Goal: Download file/media

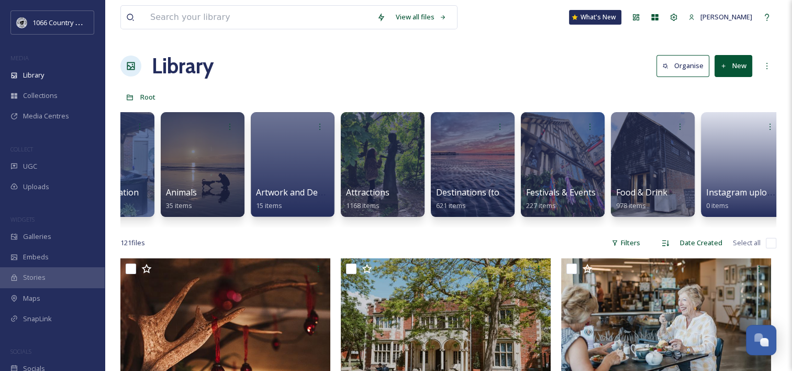
scroll to position [0, 283]
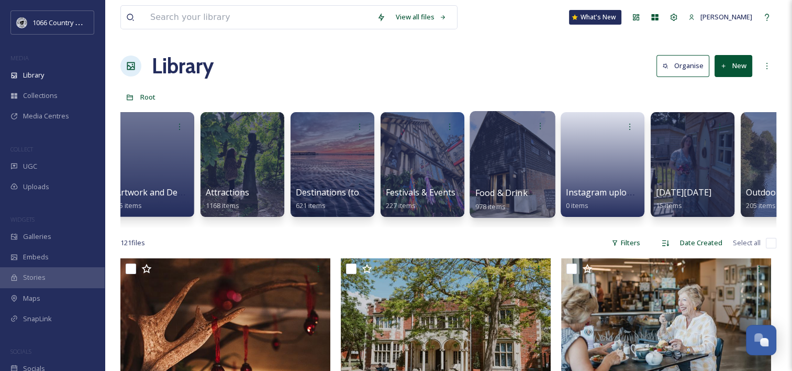
click at [488, 157] on div at bounding box center [512, 164] width 85 height 107
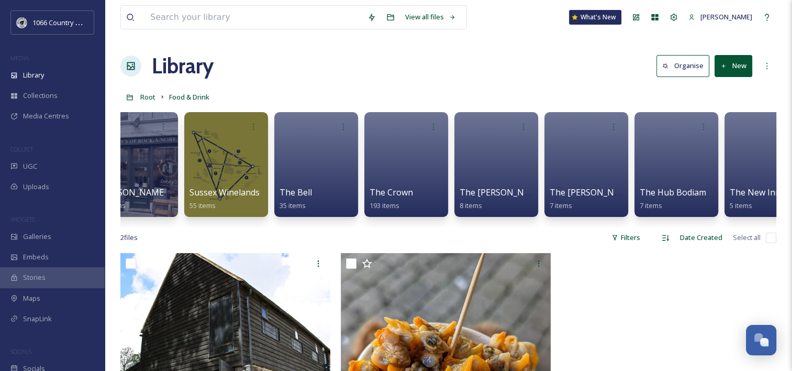
scroll to position [0, 1776]
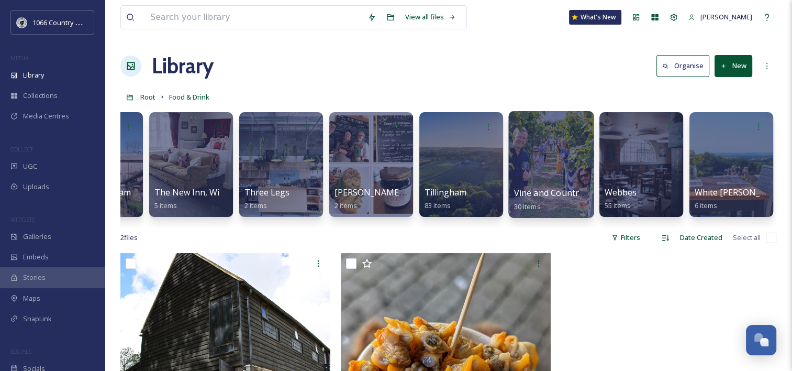
click at [568, 168] on div at bounding box center [550, 164] width 85 height 107
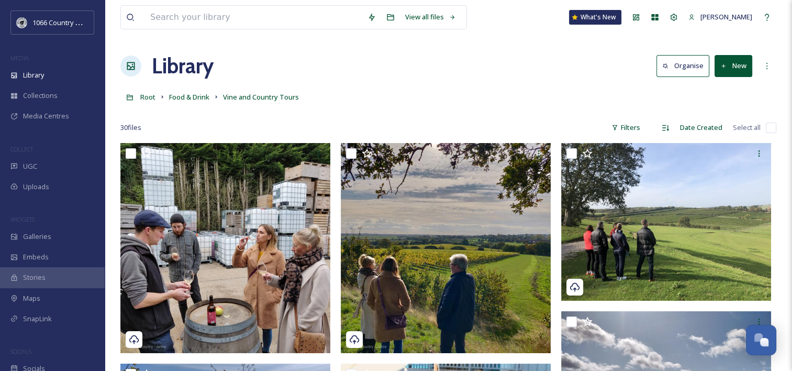
click at [735, 63] on button "New" at bounding box center [734, 65] width 38 height 21
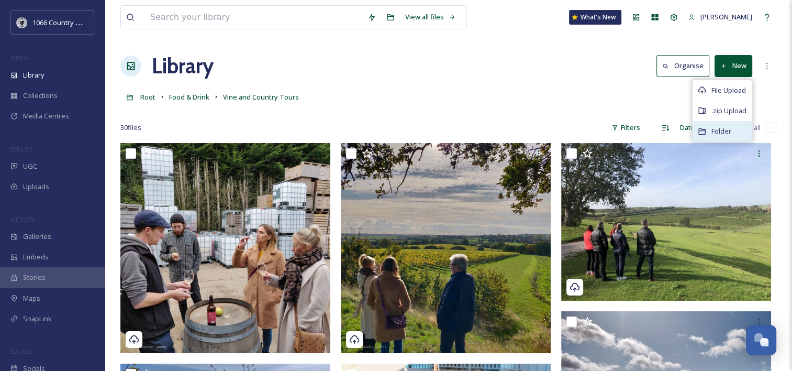
click at [714, 127] on span "Folder" at bounding box center [722, 131] width 20 height 10
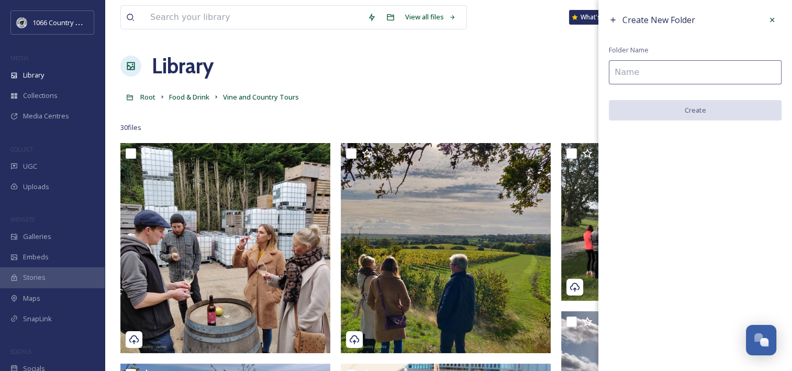
click at [700, 71] on input at bounding box center [695, 72] width 173 height 24
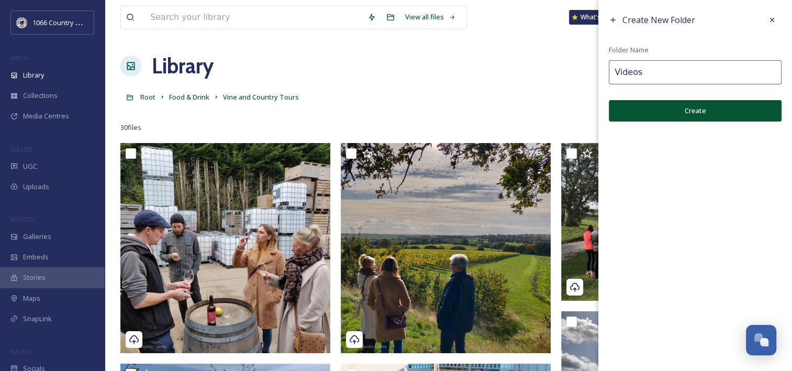
type input "Videos"
click at [696, 111] on button "Create" at bounding box center [695, 110] width 173 height 21
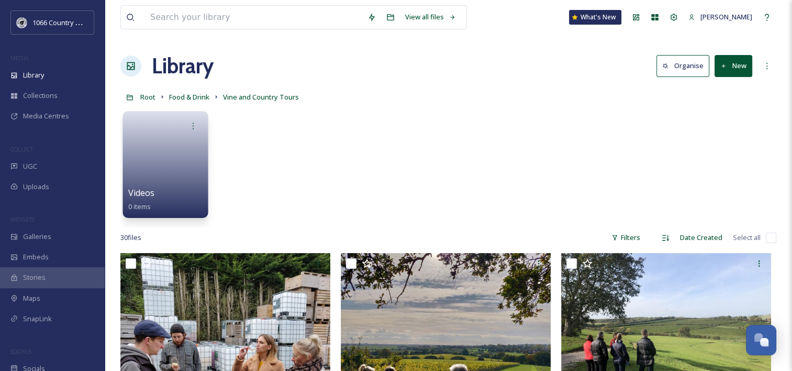
click at [154, 162] on link at bounding box center [165, 161] width 75 height 51
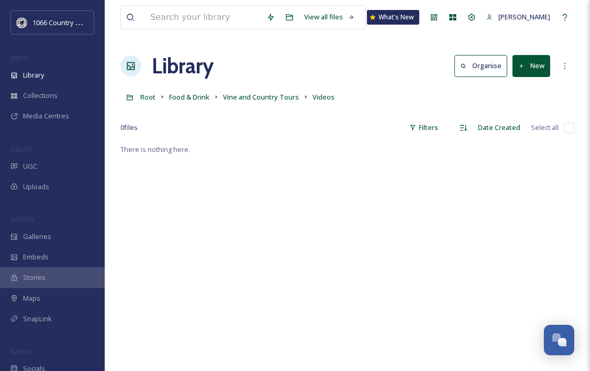
click at [309, 205] on div "There is nothing here." at bounding box center [347, 328] width 454 height 371
click at [526, 63] on button "New" at bounding box center [532, 65] width 38 height 21
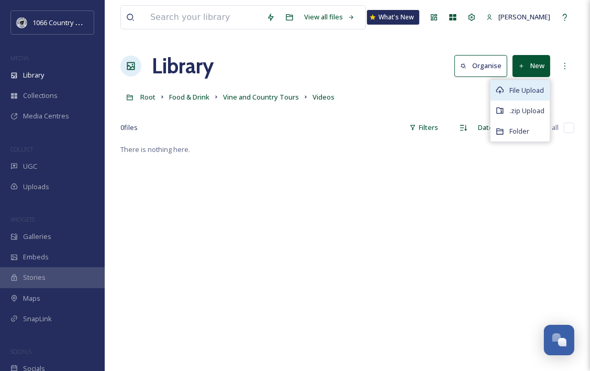
click at [524, 86] on span "File Upload" at bounding box center [527, 90] width 35 height 10
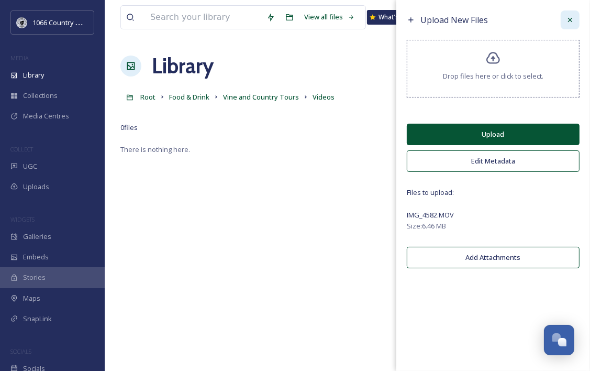
click at [574, 17] on icon at bounding box center [570, 20] width 8 height 8
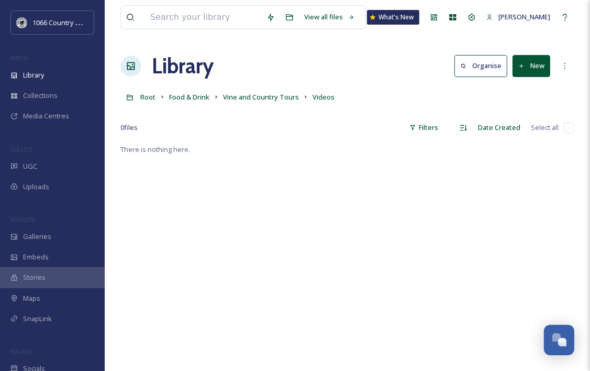
click at [527, 67] on button "New" at bounding box center [532, 65] width 38 height 21
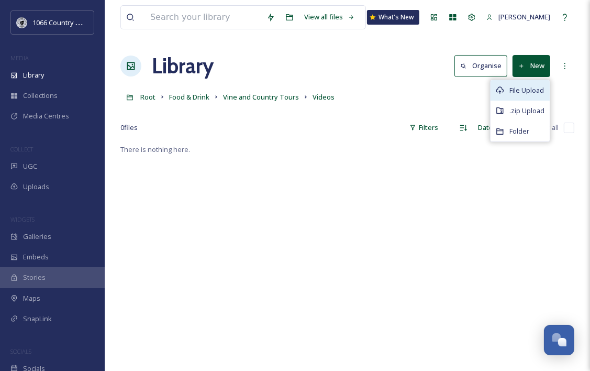
click at [506, 86] on div "File Upload" at bounding box center [520, 90] width 59 height 20
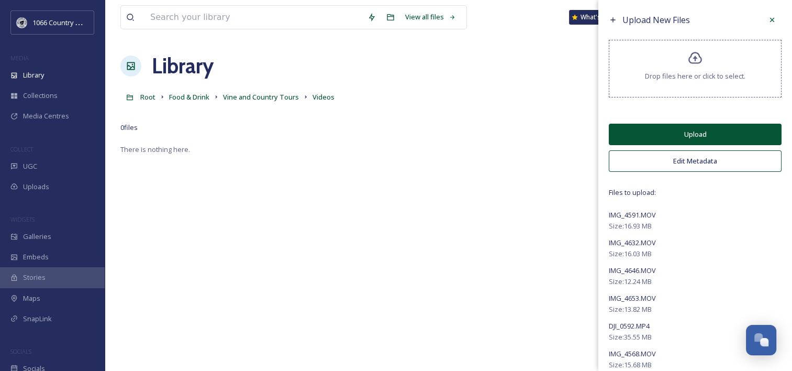
click at [672, 163] on button "Edit Metadata" at bounding box center [695, 160] width 173 height 21
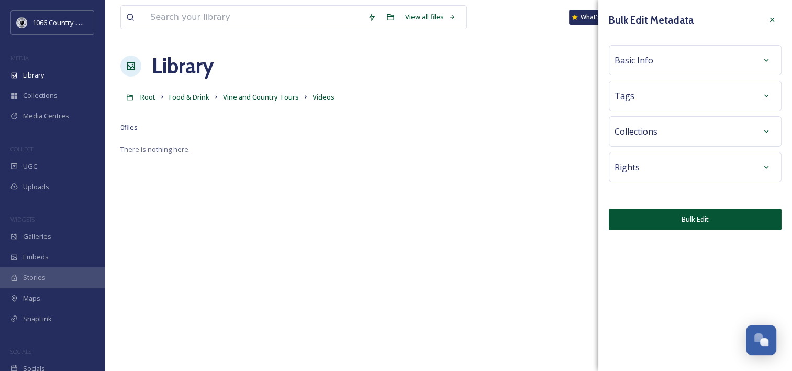
click at [639, 160] on div "Rights" at bounding box center [695, 167] width 161 height 19
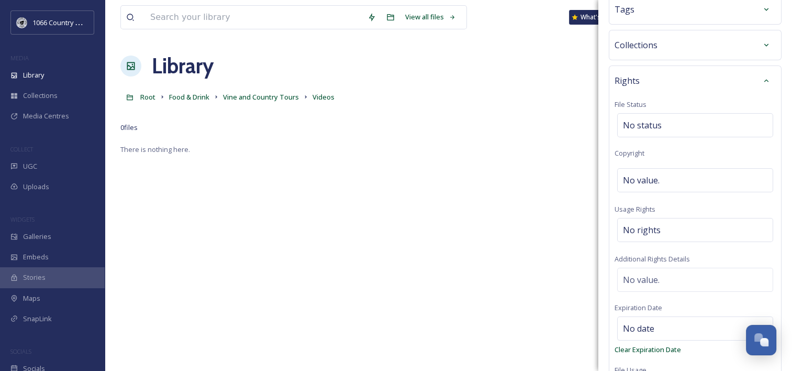
scroll to position [105, 0]
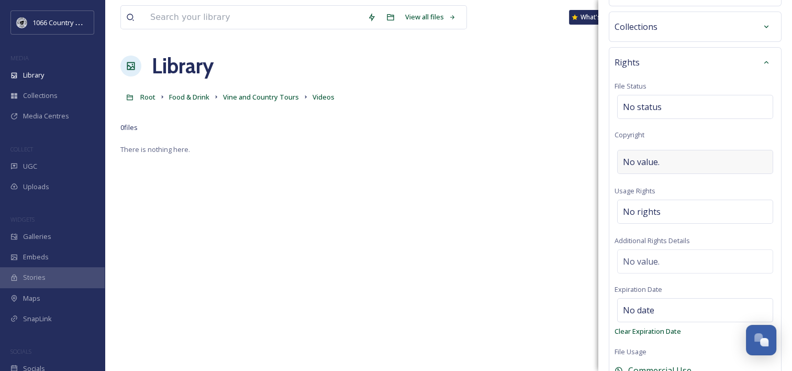
click at [638, 157] on span "No value." at bounding box center [641, 162] width 37 height 13
click at [650, 160] on input at bounding box center [695, 162] width 161 height 24
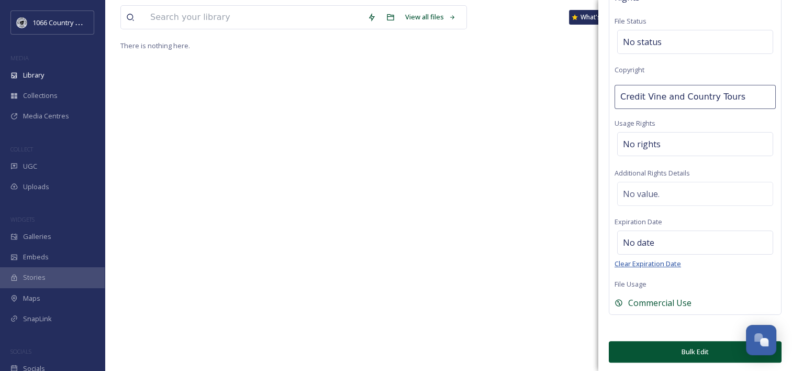
scroll to position [142, 0]
drag, startPoint x: 644, startPoint y: 96, endPoint x: 410, endPoint y: 38, distance: 240.7
click at [442, 45] on div "View all files What's New [PERSON_NAME] Library Organise New Root Food & Drink …" at bounding box center [449, 115] width 688 height 514
type input "Vine and Country Tours"
click at [662, 351] on button "Bulk Edit" at bounding box center [695, 351] width 173 height 21
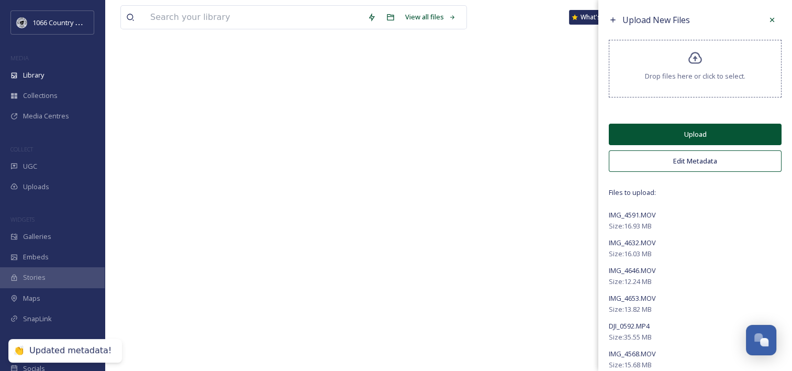
click at [704, 138] on button "Upload" at bounding box center [695, 134] width 173 height 21
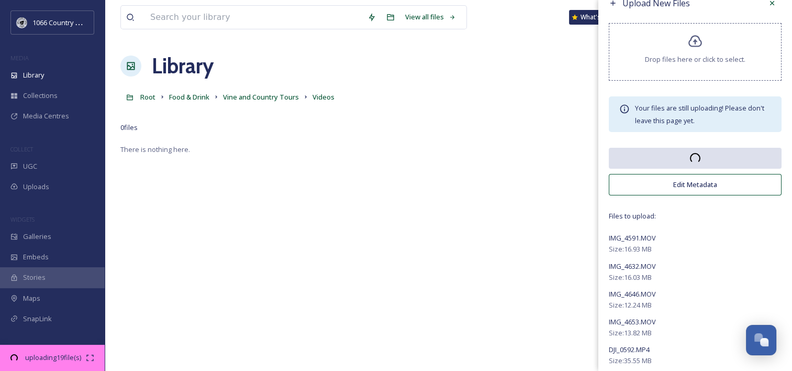
scroll to position [0, 0]
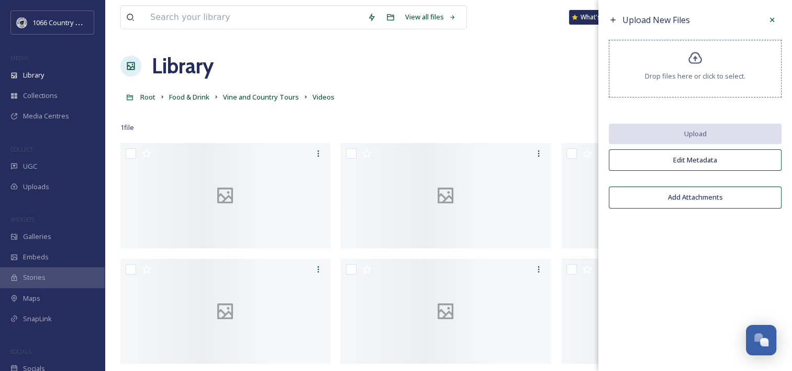
drag, startPoint x: 769, startPoint y: 20, endPoint x: 613, endPoint y: 29, distance: 155.8
click at [769, 20] on icon at bounding box center [772, 20] width 8 height 8
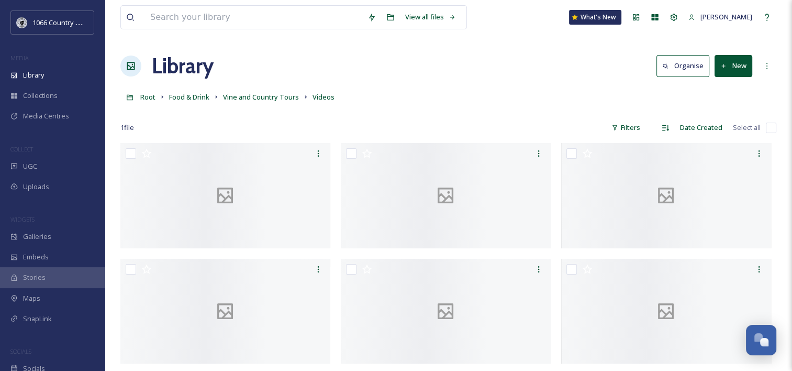
click at [462, 65] on div "Library Organise New" at bounding box center [448, 65] width 656 height 31
click at [29, 63] on div "MEDIA" at bounding box center [52, 58] width 105 height 14
click at [25, 80] on div "Library" at bounding box center [52, 75] width 105 height 20
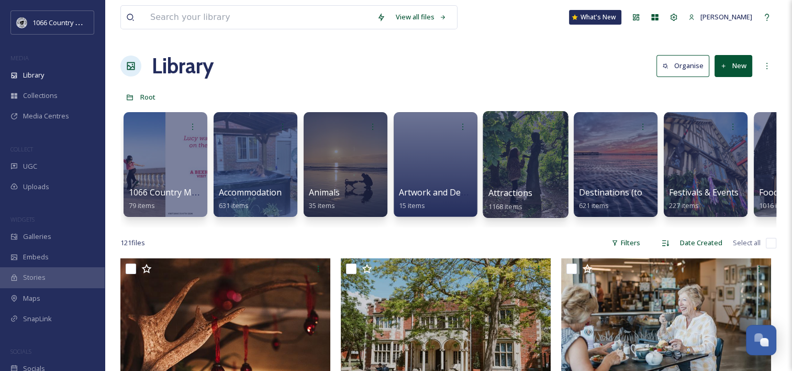
click at [528, 150] on div at bounding box center [525, 164] width 85 height 107
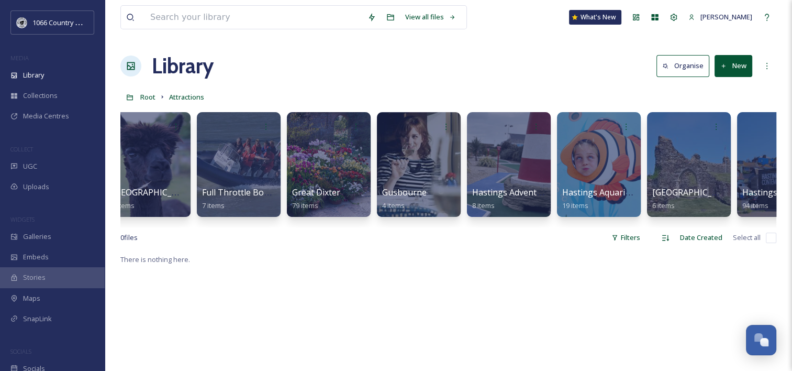
scroll to position [0, 1254]
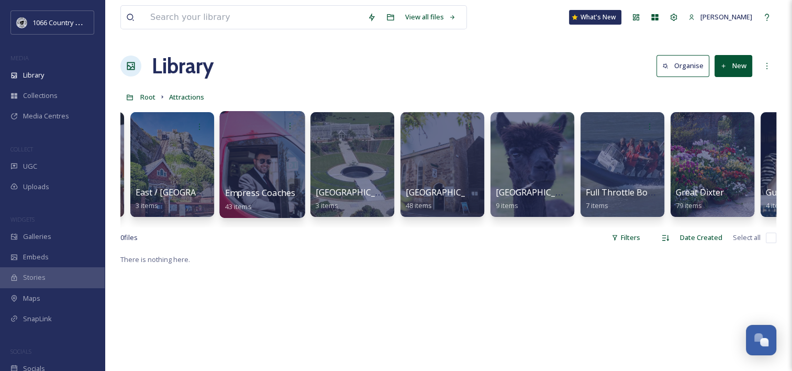
click at [266, 160] on div at bounding box center [261, 164] width 85 height 107
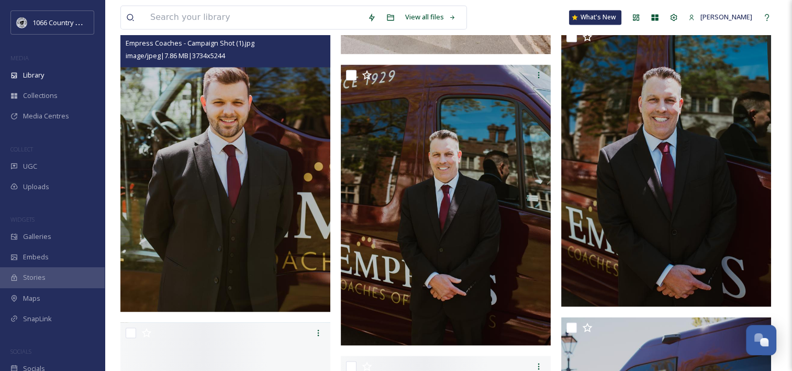
scroll to position [1676, 0]
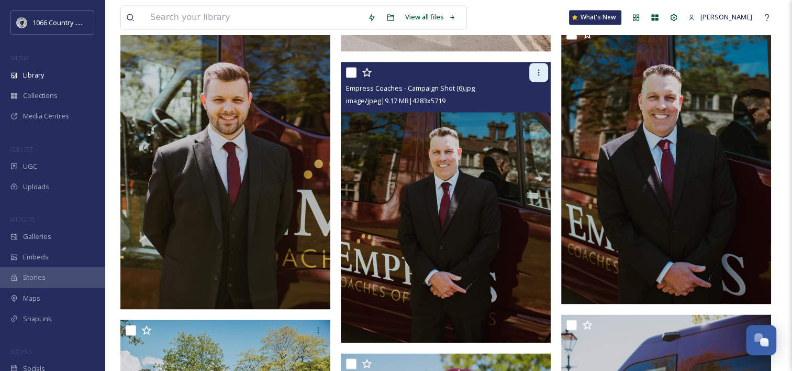
click at [534, 72] on div at bounding box center [538, 72] width 19 height 19
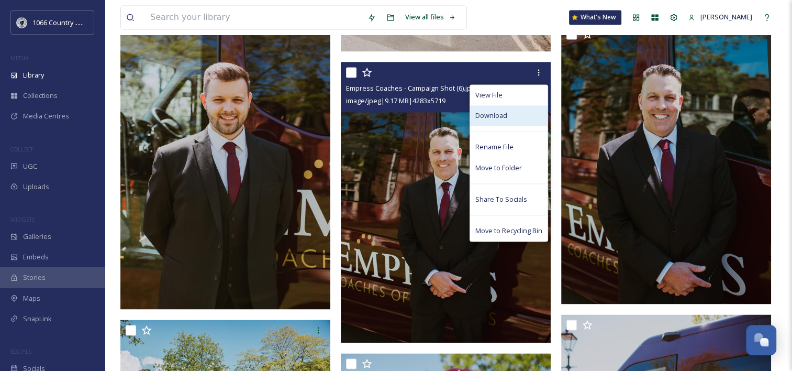
click at [500, 113] on span "Download" at bounding box center [491, 115] width 32 height 10
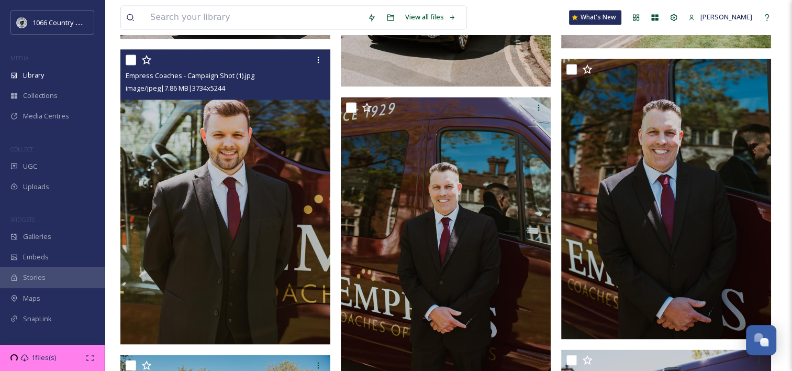
scroll to position [1623, 0]
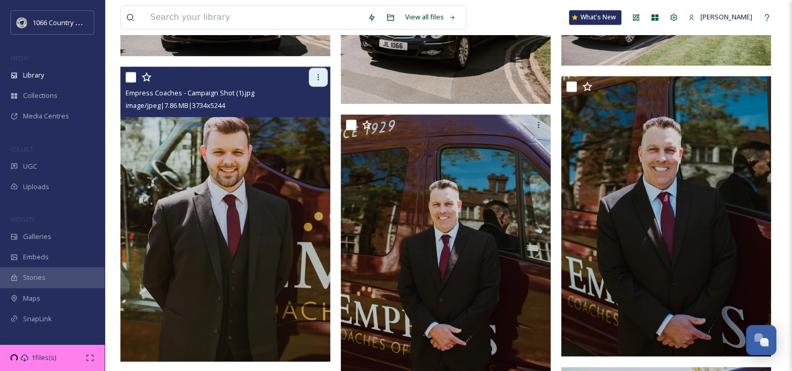
click at [318, 79] on icon at bounding box center [319, 77] width 2 height 6
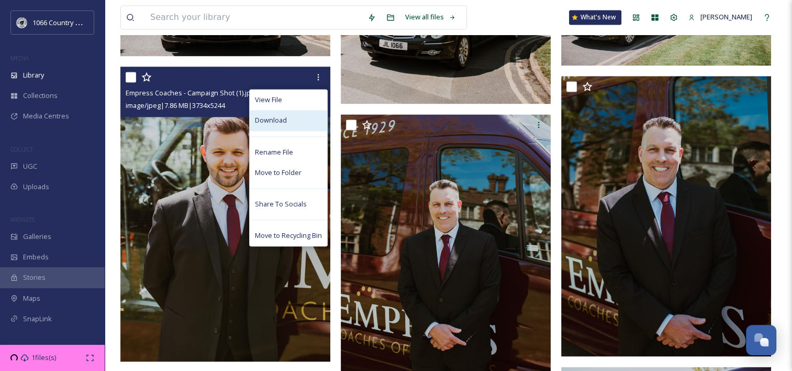
click at [298, 124] on div "Download" at bounding box center [288, 120] width 77 height 20
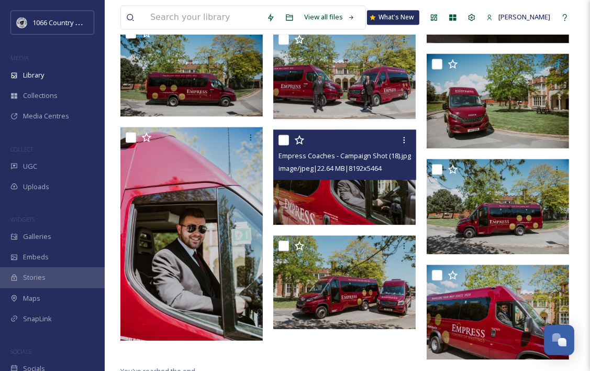
scroll to position [1640, 0]
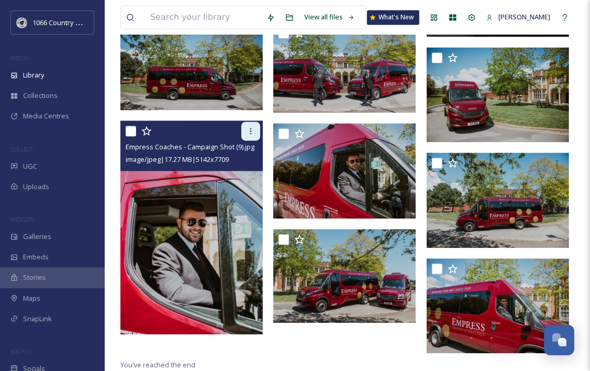
click at [256, 134] on div at bounding box center [250, 130] width 19 height 19
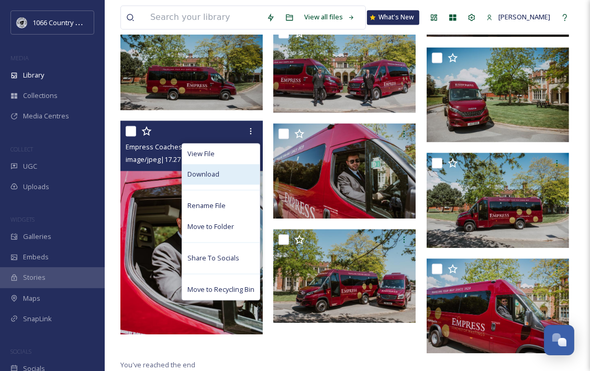
click at [218, 172] on span "Download" at bounding box center [203, 174] width 32 height 10
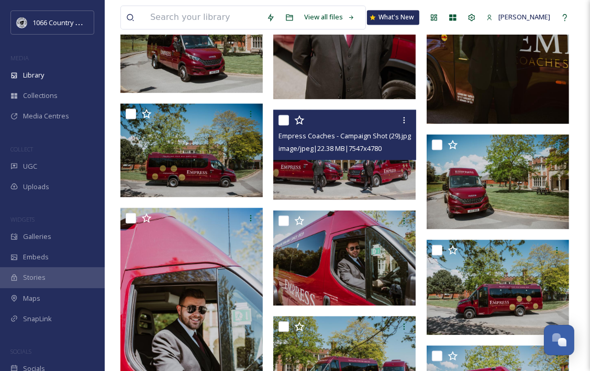
scroll to position [1535, 0]
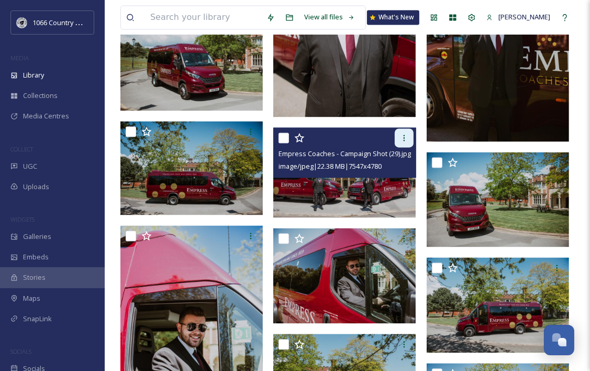
click at [398, 137] on div at bounding box center [404, 137] width 19 height 19
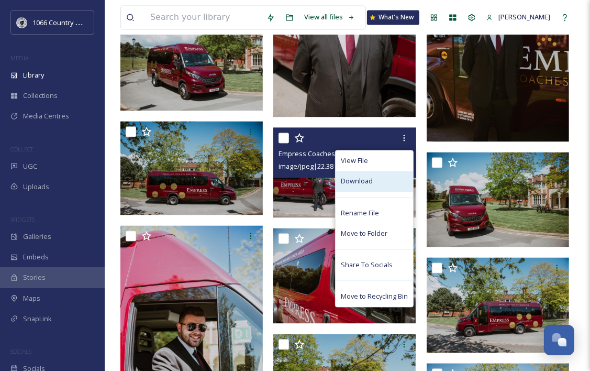
click at [367, 181] on span "Download" at bounding box center [357, 181] width 32 height 10
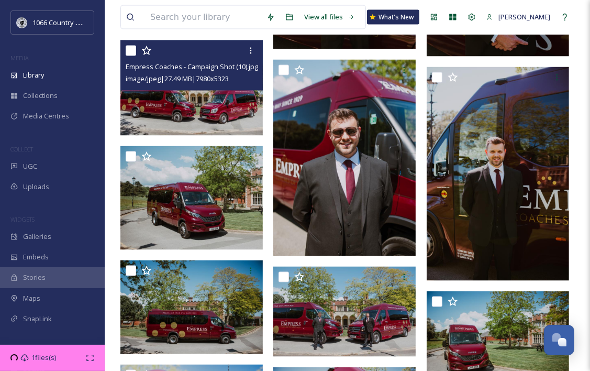
scroll to position [1378, 0]
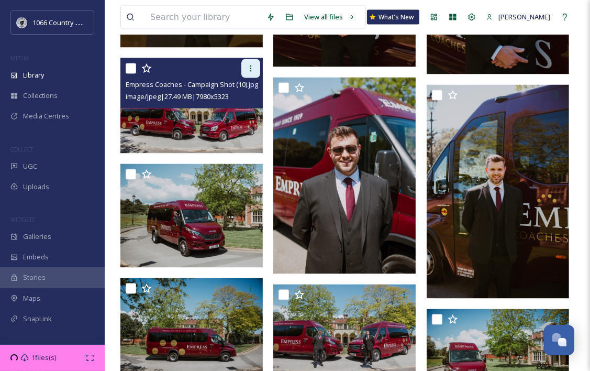
click at [257, 69] on div at bounding box center [250, 68] width 19 height 19
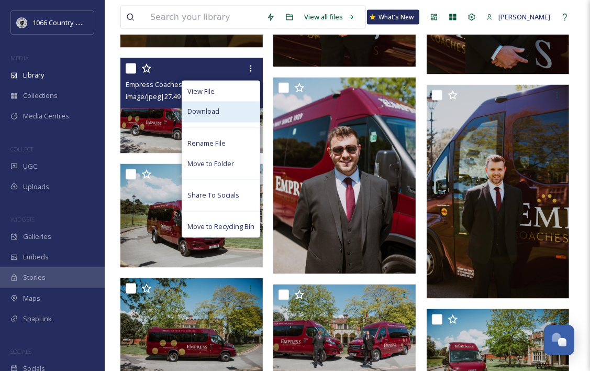
click at [239, 114] on div "Download" at bounding box center [220, 112] width 77 height 20
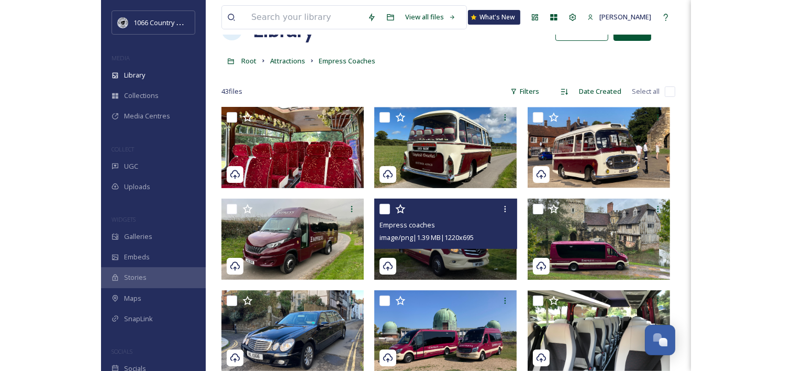
scroll to position [0, 0]
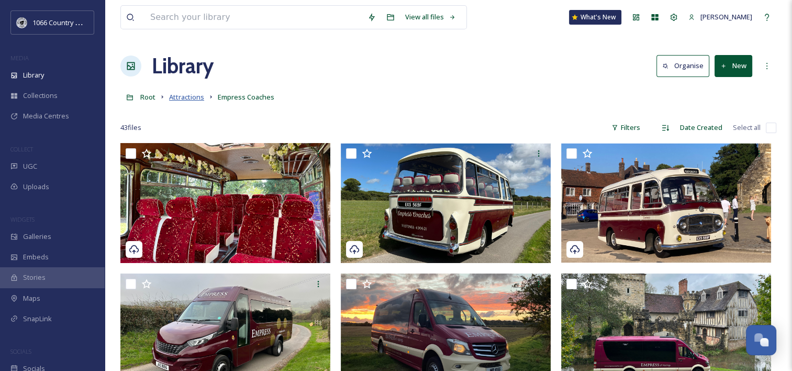
click at [191, 93] on span "Attractions" at bounding box center [186, 96] width 35 height 9
